Goal: Information Seeking & Learning: Check status

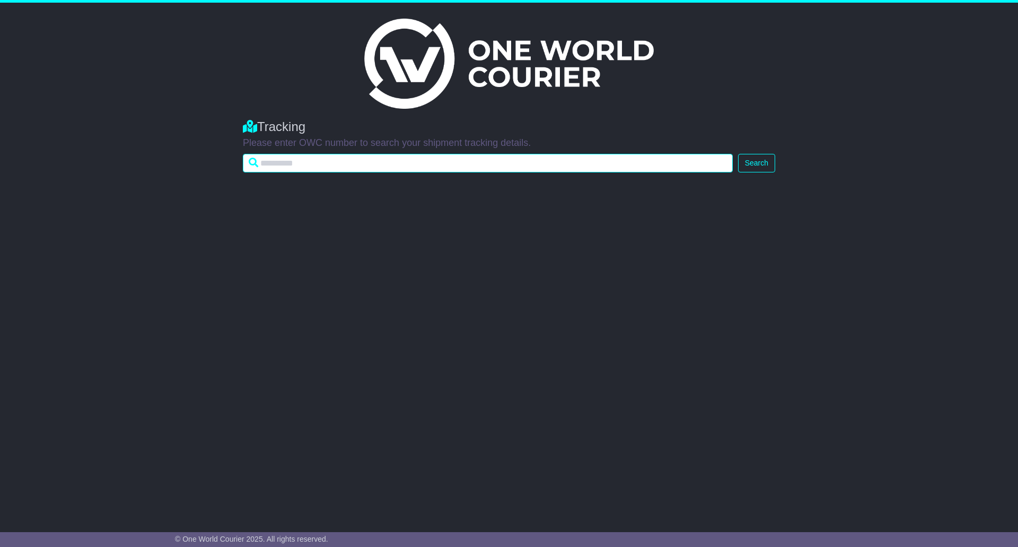
click at [343, 160] on input "text" at bounding box center [488, 163] width 490 height 19
paste input "**********"
type input "**********"
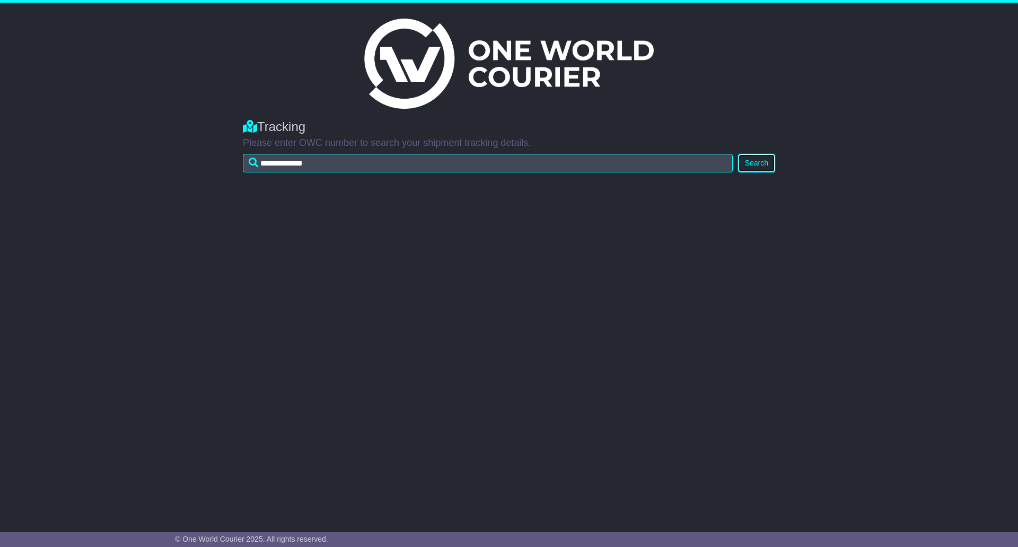
click at [745, 162] on button "Search" at bounding box center [756, 163] width 37 height 19
